Goal: Complete application form: Complete application form

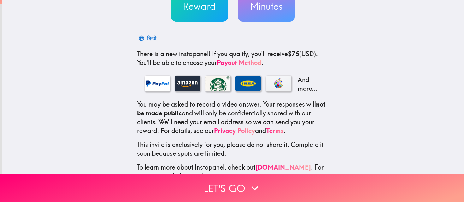
scroll to position [92, 0]
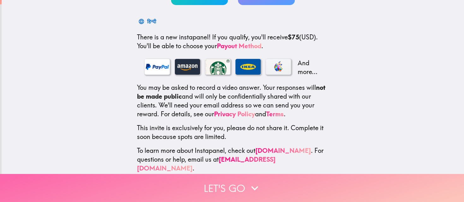
click at [235, 187] on button "Let's go" at bounding box center [232, 188] width 464 height 28
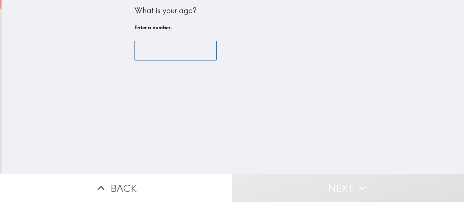
click at [201, 60] on input "number" at bounding box center [175, 51] width 82 height 20
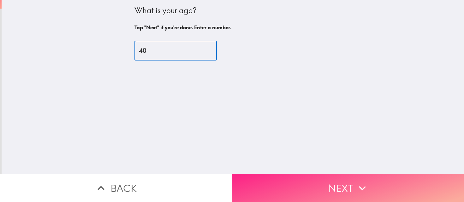
type input "40"
click at [325, 190] on button "Next" at bounding box center [348, 188] width 232 height 28
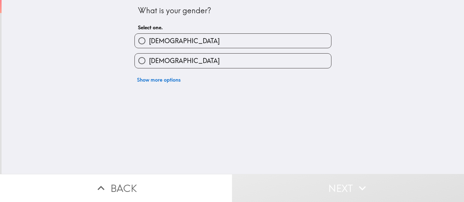
click at [261, 61] on label "[DEMOGRAPHIC_DATA]" at bounding box center [233, 61] width 196 height 14
click at [149, 61] on input "[DEMOGRAPHIC_DATA]" at bounding box center [142, 61] width 14 height 14
radio input "true"
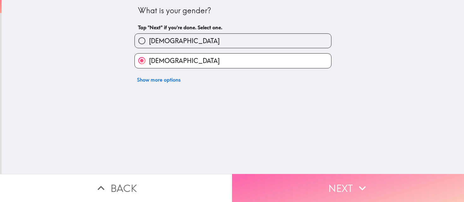
click at [355, 187] on icon "button" at bounding box center [362, 188] width 14 height 14
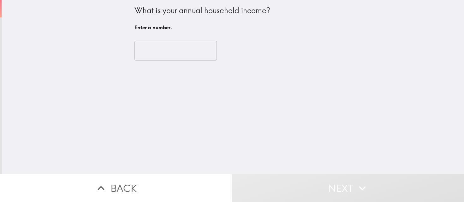
click at [183, 52] on input "number" at bounding box center [175, 51] width 82 height 20
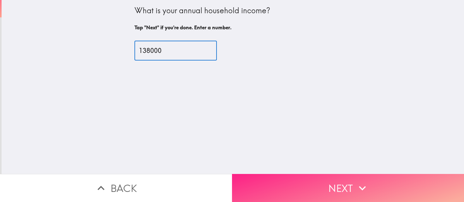
type input "138000"
click at [333, 192] on button "Next" at bounding box center [348, 188] width 232 height 28
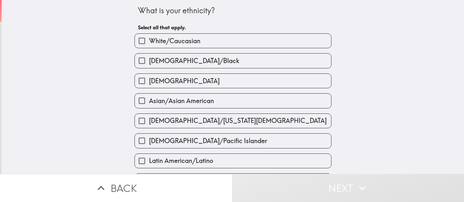
click at [235, 98] on label "Asian/Asian American" at bounding box center [233, 101] width 196 height 14
click at [149, 98] on input "Asian/Asian American" at bounding box center [142, 101] width 14 height 14
checkbox input "true"
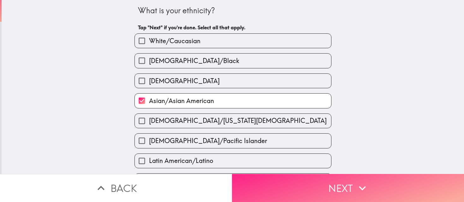
click at [343, 198] on button "Next" at bounding box center [348, 188] width 232 height 28
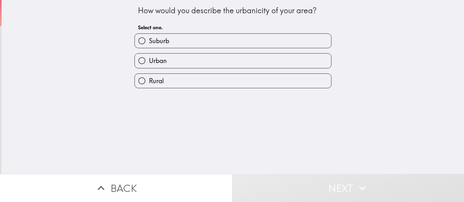
click at [268, 64] on label "Urban" at bounding box center [233, 61] width 196 height 14
click at [149, 64] on input "Urban" at bounding box center [142, 61] width 14 height 14
radio input "true"
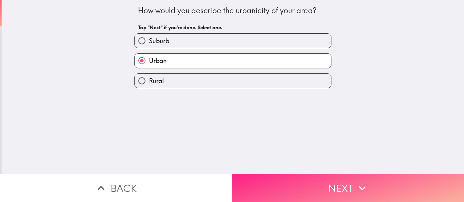
click at [279, 183] on button "Next" at bounding box center [348, 188] width 232 height 28
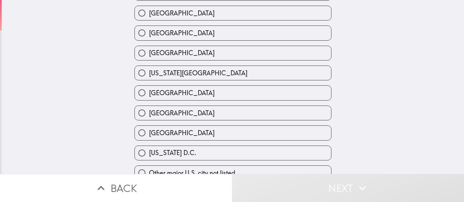
scroll to position [254, 0]
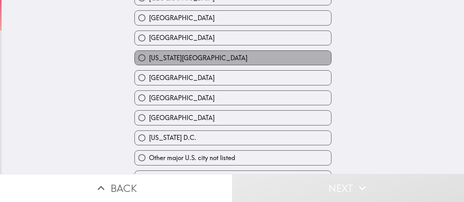
click at [316, 62] on label "[US_STATE][GEOGRAPHIC_DATA]" at bounding box center [233, 58] width 196 height 14
click at [149, 62] on input "[US_STATE][GEOGRAPHIC_DATA]" at bounding box center [142, 58] width 14 height 14
radio input "true"
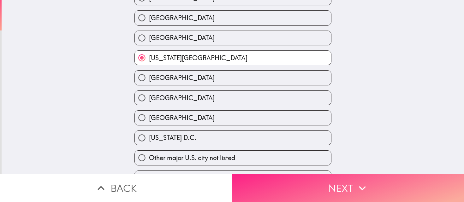
click at [318, 189] on button "Next" at bounding box center [348, 188] width 232 height 28
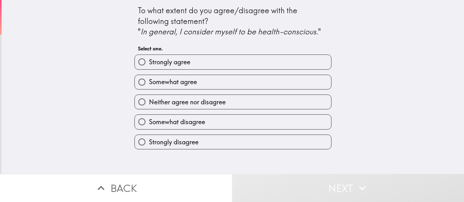
click at [314, 86] on label "Somewhat agree" at bounding box center [233, 82] width 196 height 14
click at [149, 86] on input "Somewhat agree" at bounding box center [142, 82] width 14 height 14
radio input "true"
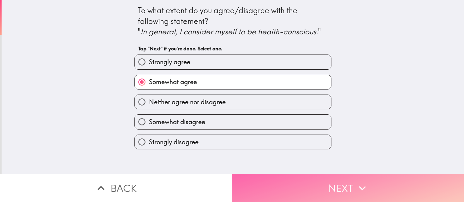
click at [332, 187] on button "Next" at bounding box center [348, 188] width 232 height 28
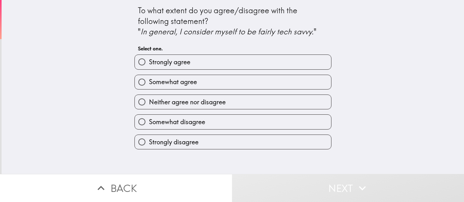
click at [310, 66] on label "Strongly agree" at bounding box center [233, 62] width 196 height 14
click at [149, 66] on input "Strongly agree" at bounding box center [142, 62] width 14 height 14
radio input "true"
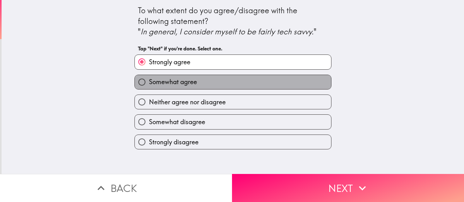
click at [308, 80] on label "Somewhat agree" at bounding box center [233, 82] width 196 height 14
click at [149, 80] on input "Somewhat agree" at bounding box center [142, 82] width 14 height 14
radio input "true"
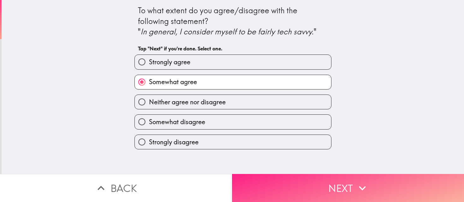
click at [339, 190] on button "Next" at bounding box center [348, 188] width 232 height 28
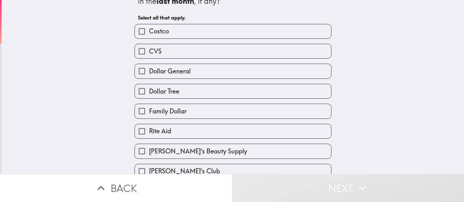
scroll to position [51, 0]
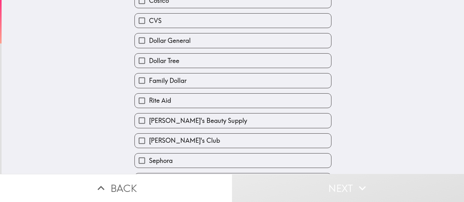
click at [325, 19] on label "CVS" at bounding box center [233, 21] width 196 height 14
click at [149, 19] on input "CVS" at bounding box center [142, 21] width 14 height 14
checkbox input "true"
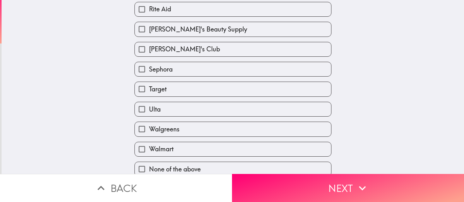
scroll to position [149, 0]
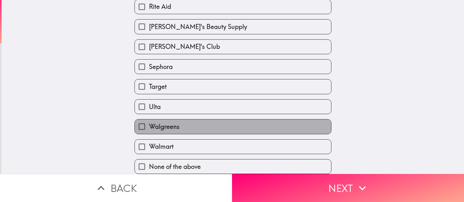
click at [316, 128] on label "Walgreens" at bounding box center [233, 127] width 196 height 14
click at [149, 128] on input "Walgreens" at bounding box center [142, 127] width 14 height 14
checkbox input "true"
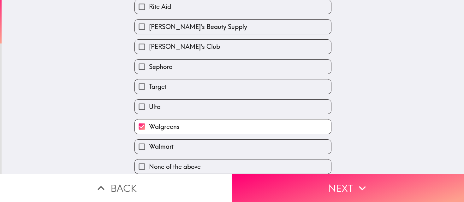
click at [319, 151] on label "Walmart" at bounding box center [233, 147] width 196 height 14
click at [149, 151] on input "Walmart" at bounding box center [142, 147] width 14 height 14
checkbox input "true"
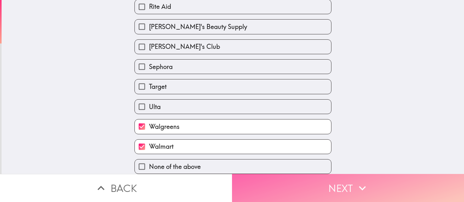
click at [347, 193] on button "Next" at bounding box center [348, 188] width 232 height 28
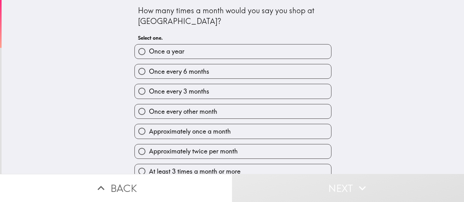
scroll to position [7, 0]
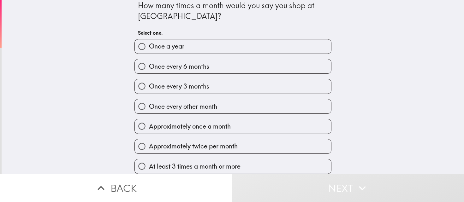
click at [312, 117] on div "Approximately once a month" at bounding box center [230, 124] width 202 height 20
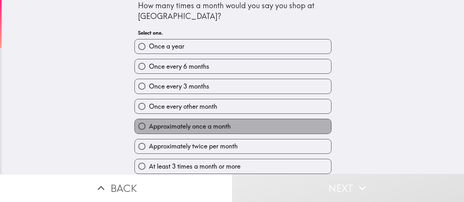
click at [313, 126] on label "Approximately once a month" at bounding box center [233, 126] width 196 height 14
click at [149, 126] on input "Approximately once a month" at bounding box center [142, 126] width 14 height 14
radio input "true"
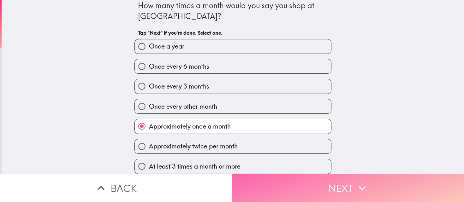
click at [335, 189] on button "Next" at bounding box center [348, 188] width 232 height 28
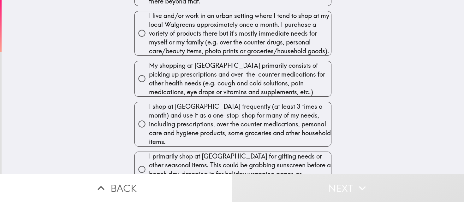
scroll to position [80, 0]
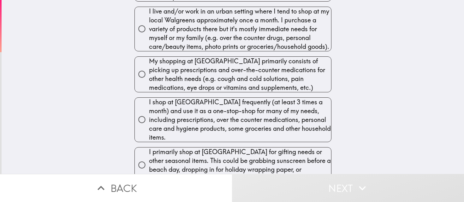
click at [317, 15] on span "I live and/or work in an urban setting where I tend to shop at my local Walgree…" at bounding box center [240, 29] width 182 height 44
click at [149, 22] on input "I live and/or work in an urban setting where I tend to shop at my local Walgree…" at bounding box center [142, 29] width 14 height 14
radio input "true"
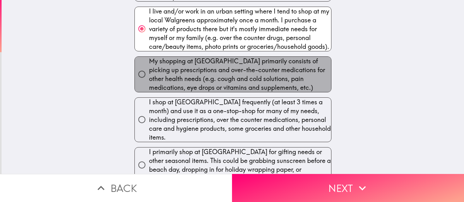
click at [294, 66] on span "My shopping at [GEOGRAPHIC_DATA] primarily consists of picking up prescriptions…" at bounding box center [240, 74] width 182 height 35
click at [149, 67] on input "My shopping at [GEOGRAPHIC_DATA] primarily consists of picking up prescriptions…" at bounding box center [142, 74] width 14 height 14
radio input "true"
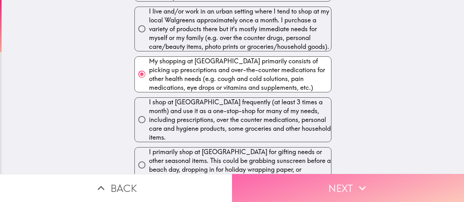
click at [344, 187] on button "Next" at bounding box center [348, 188] width 232 height 28
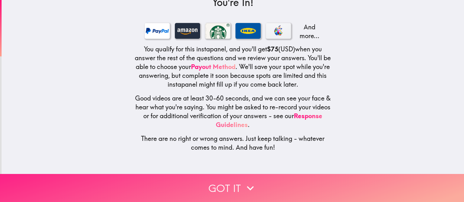
scroll to position [6, 0]
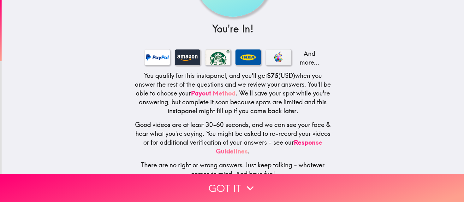
scroll to position [79, 0]
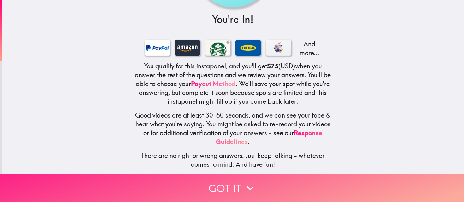
click at [238, 185] on button "Got it" at bounding box center [232, 188] width 464 height 28
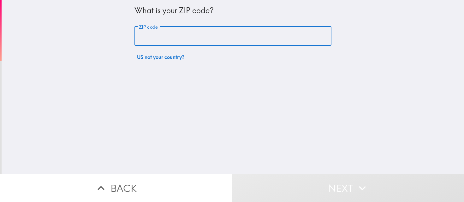
click at [256, 40] on input "ZIP code" at bounding box center [232, 37] width 197 height 20
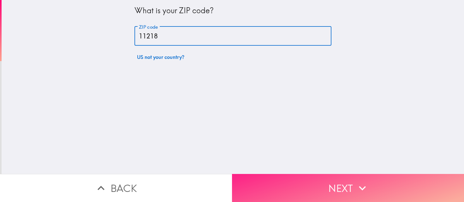
type input "11218"
click at [352, 194] on button "Next" at bounding box center [348, 188] width 232 height 28
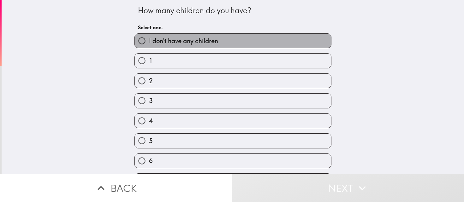
click at [309, 43] on label "I don't have any children" at bounding box center [233, 41] width 196 height 14
click at [149, 43] on input "I don't have any children" at bounding box center [142, 41] width 14 height 14
radio input "true"
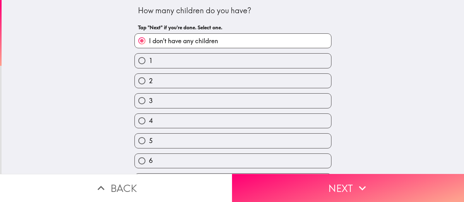
scroll to position [17, 0]
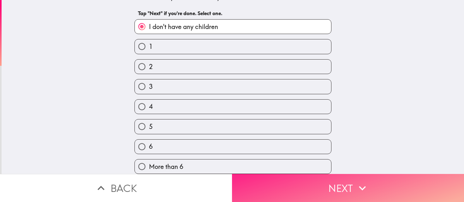
click at [324, 194] on button "Next" at bounding box center [348, 188] width 232 height 28
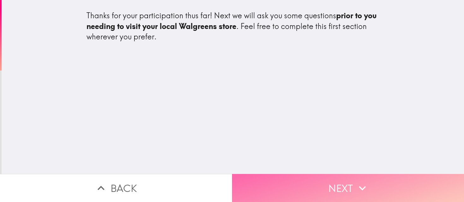
click at [343, 187] on button "Next" at bounding box center [348, 188] width 232 height 28
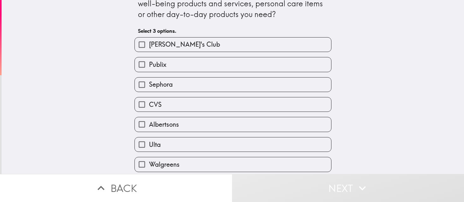
scroll to position [30, 0]
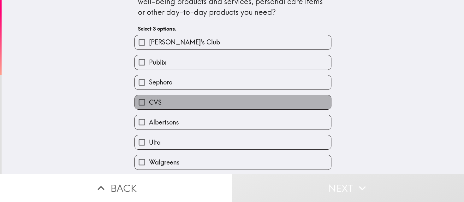
click at [322, 105] on label "CVS" at bounding box center [233, 102] width 196 height 14
click at [149, 105] on input "CVS" at bounding box center [142, 102] width 14 height 14
checkbox input "true"
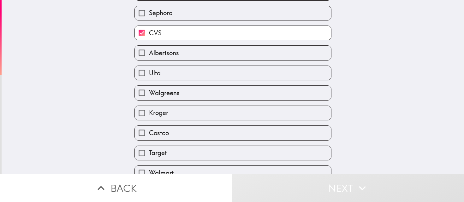
scroll to position [116, 0]
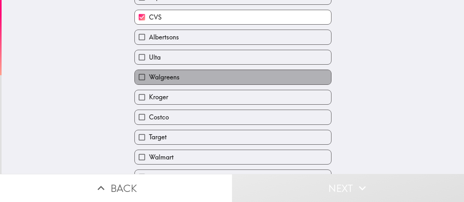
click at [326, 81] on label "Walgreens" at bounding box center [233, 77] width 196 height 14
click at [149, 81] on input "Walgreens" at bounding box center [142, 77] width 14 height 14
checkbox input "true"
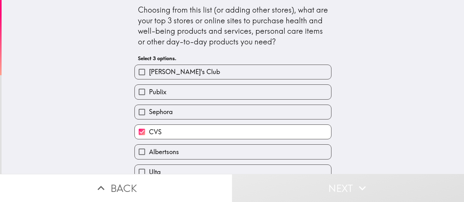
scroll to position [150, 0]
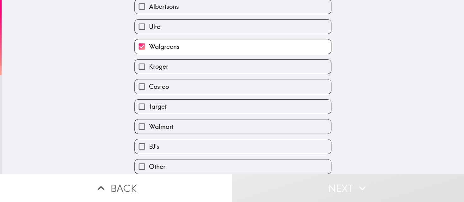
click at [300, 166] on label "Other" at bounding box center [233, 167] width 196 height 14
click at [149, 166] on input "Other" at bounding box center [142, 167] width 14 height 14
checkbox input "true"
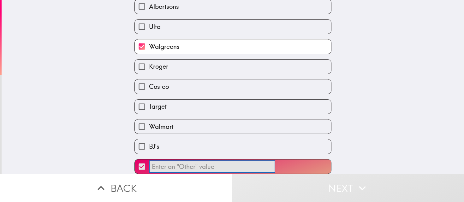
click at [257, 170] on input "​" at bounding box center [212, 167] width 126 height 12
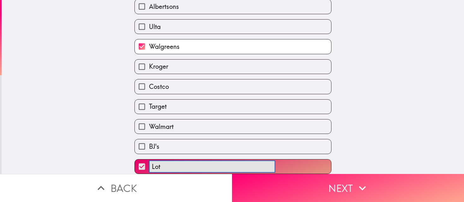
click at [135, 160] on button "Lot ​" at bounding box center [233, 167] width 196 height 14
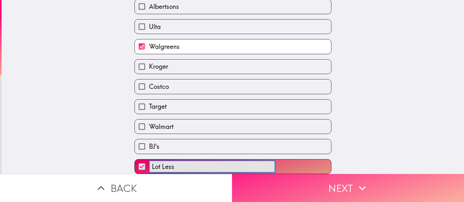
type input "Lot Less"
click at [361, 189] on icon "button" at bounding box center [362, 188] width 14 height 14
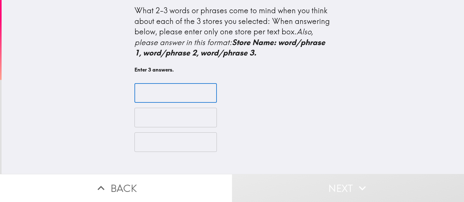
click at [165, 94] on input "text" at bounding box center [175, 93] width 82 height 20
type input "Coupons"
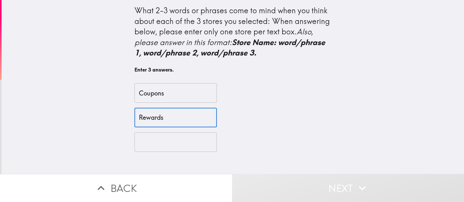
type input "Rewards"
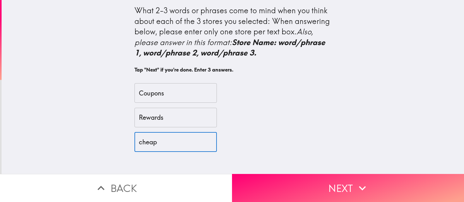
type input "cheap"
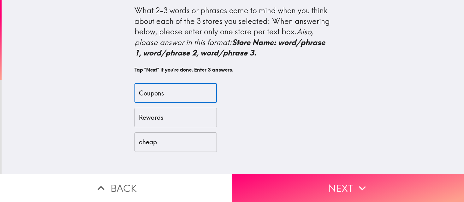
click at [139, 95] on input "Coupons" at bounding box center [175, 93] width 82 height 20
drag, startPoint x: 153, startPoint y: 94, endPoint x: 129, endPoint y: 93, distance: 24.7
click at [129, 94] on div "What 2-3 words or phrases come to mind when you think about each of the 3 store…" at bounding box center [233, 87] width 462 height 174
type input "CVS:Coupons"
click at [139, 118] on input "Rewards" at bounding box center [175, 118] width 82 height 20
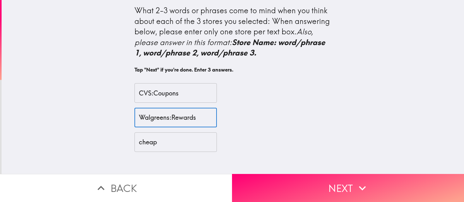
type input "Walgreens:Rewards"
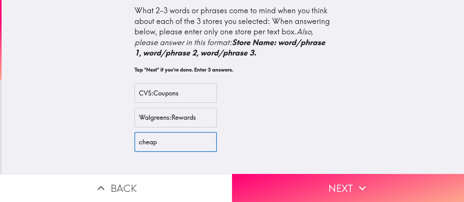
click at [136, 143] on input "cheap" at bounding box center [175, 143] width 82 height 20
click at [183, 146] on input "Lot Less:cheap" at bounding box center [175, 143] width 82 height 20
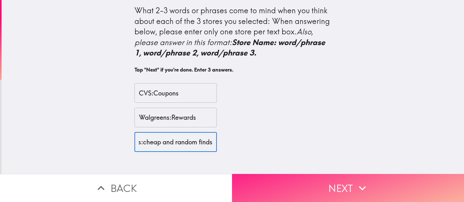
type input "Lot Less:cheap and random finds"
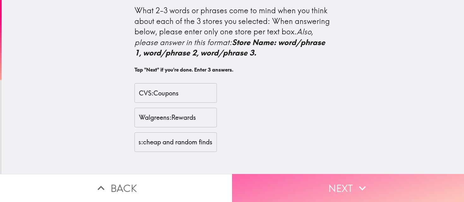
click at [357, 193] on icon "button" at bounding box center [362, 188] width 14 height 14
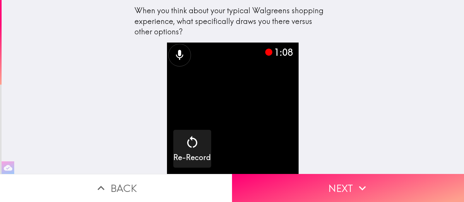
click at [360, 139] on div "When you think about your typical Walgreens shopping experience, what specifica…" at bounding box center [233, 87] width 462 height 174
click at [244, 125] on video "button" at bounding box center [233, 109] width 132 height 132
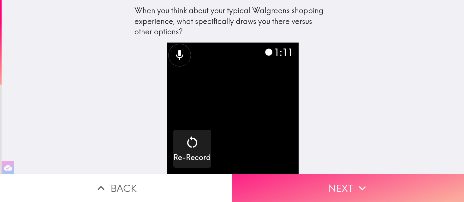
click at [334, 188] on button "Next" at bounding box center [348, 188] width 232 height 28
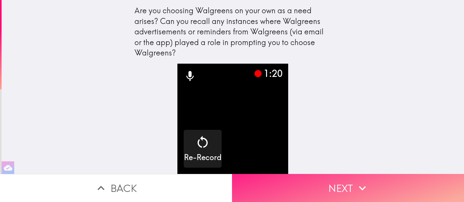
click at [348, 185] on button "Next" at bounding box center [348, 188] width 232 height 28
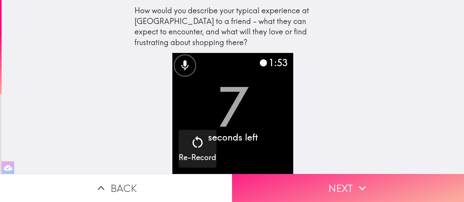
click at [347, 188] on button "Next" at bounding box center [348, 188] width 232 height 28
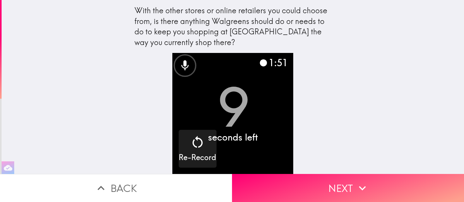
click at [403, 96] on div "With the other stores or online retailers you could choose from, is there anyth…" at bounding box center [233, 87] width 462 height 174
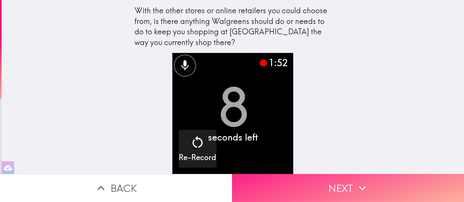
click at [351, 190] on button "Next" at bounding box center [348, 188] width 232 height 28
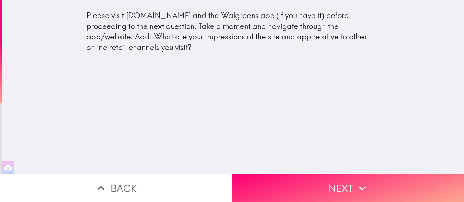
click at [274, 71] on div "Please visit [DOMAIN_NAME] and the Walgreens app (if you have it) before procee…" at bounding box center [233, 87] width 462 height 174
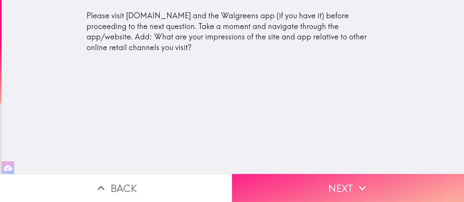
click at [342, 192] on button "Next" at bounding box center [348, 188] width 232 height 28
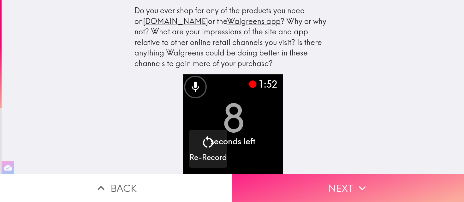
click at [331, 190] on button "Next" at bounding box center [348, 188] width 232 height 28
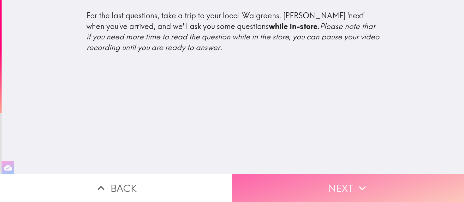
click at [358, 188] on icon "button" at bounding box center [362, 188] width 14 height 14
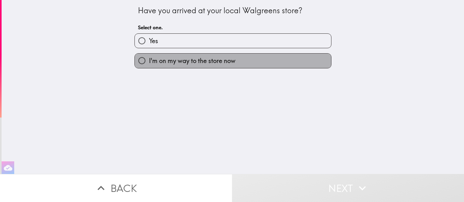
click at [299, 64] on label "I'm on my way to the store now" at bounding box center [233, 61] width 196 height 14
click at [149, 64] on input "I'm on my way to the store now" at bounding box center [142, 61] width 14 height 14
radio input "true"
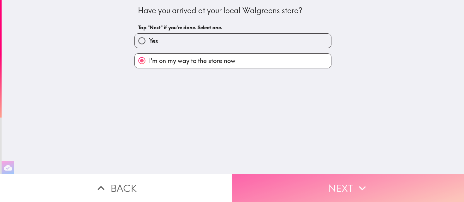
click at [333, 192] on button "Next" at bounding box center [348, 188] width 232 height 28
